Goal: Task Accomplishment & Management: Use online tool/utility

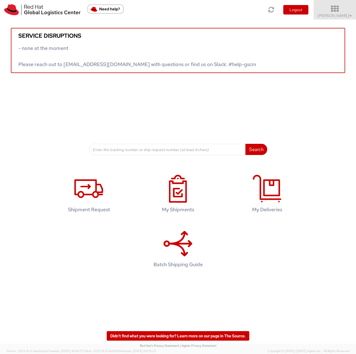
click at [334, 11] on icon at bounding box center [335, 9] width 49 height 8
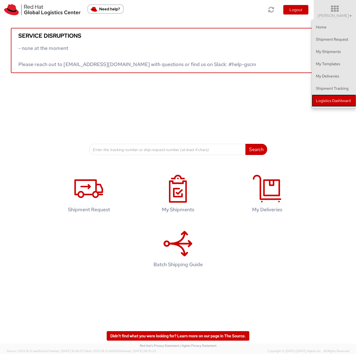
click at [328, 103] on link "Logistics Dashboard" at bounding box center [334, 100] width 44 height 12
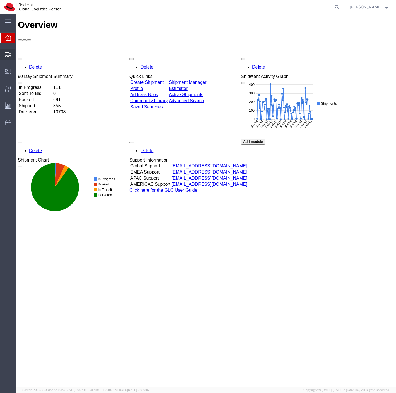
click at [0, 0] on span "Shipment Manager" at bounding box center [0, 0] width 0 height 0
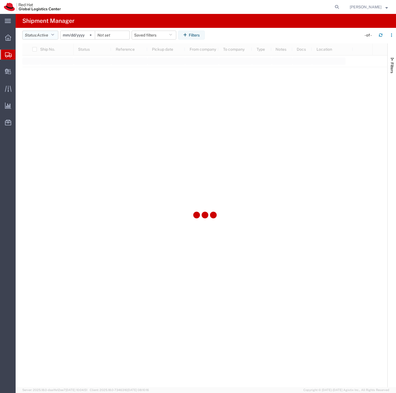
click at [54, 35] on icon "button" at bounding box center [52, 35] width 3 height 4
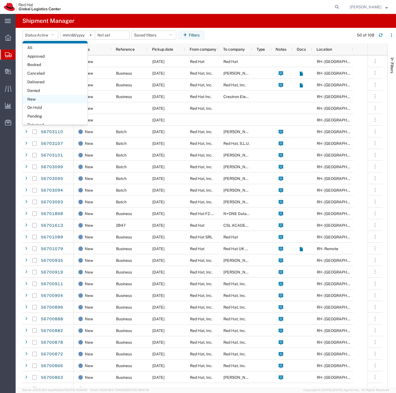
scroll to position [32, 0]
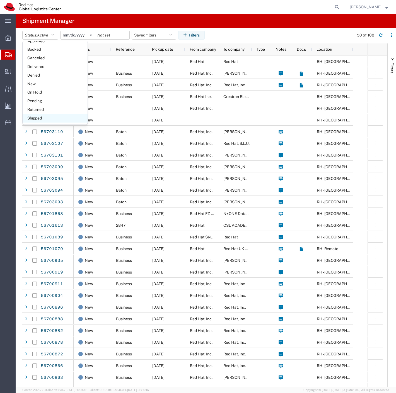
click at [42, 116] on span "Shipped" at bounding box center [55, 118] width 65 height 9
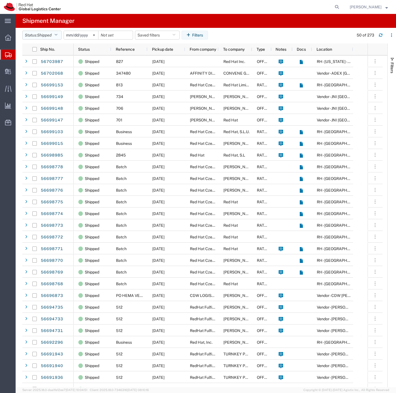
click at [55, 34] on button "Status: Shipped" at bounding box center [41, 35] width 39 height 9
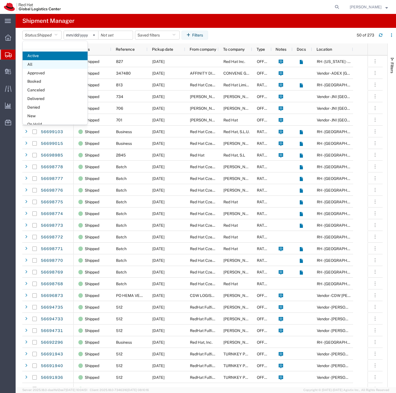
click at [51, 66] on span "All" at bounding box center [55, 64] width 65 height 9
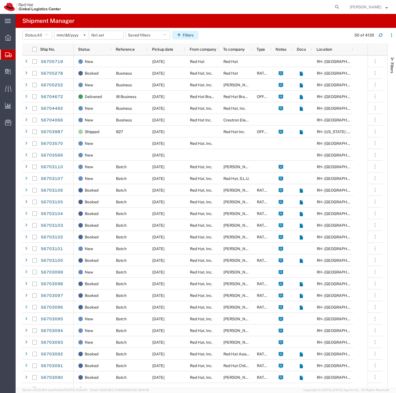
click at [181, 34] on icon "button" at bounding box center [180, 35] width 6 height 4
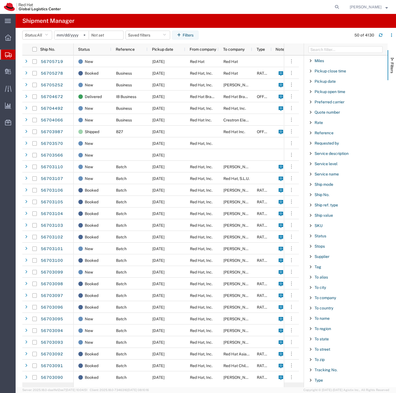
scroll to position [341, 0]
click at [317, 319] on span "To name" at bounding box center [321, 318] width 15 height 4
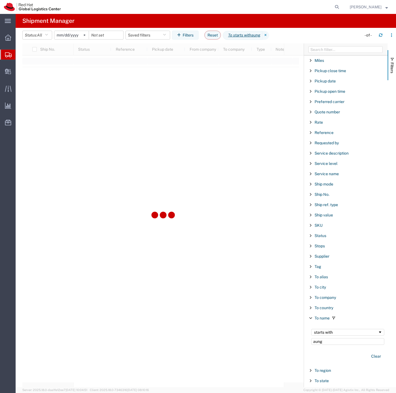
type input "aung"
